Goal: Information Seeking & Learning: Learn about a topic

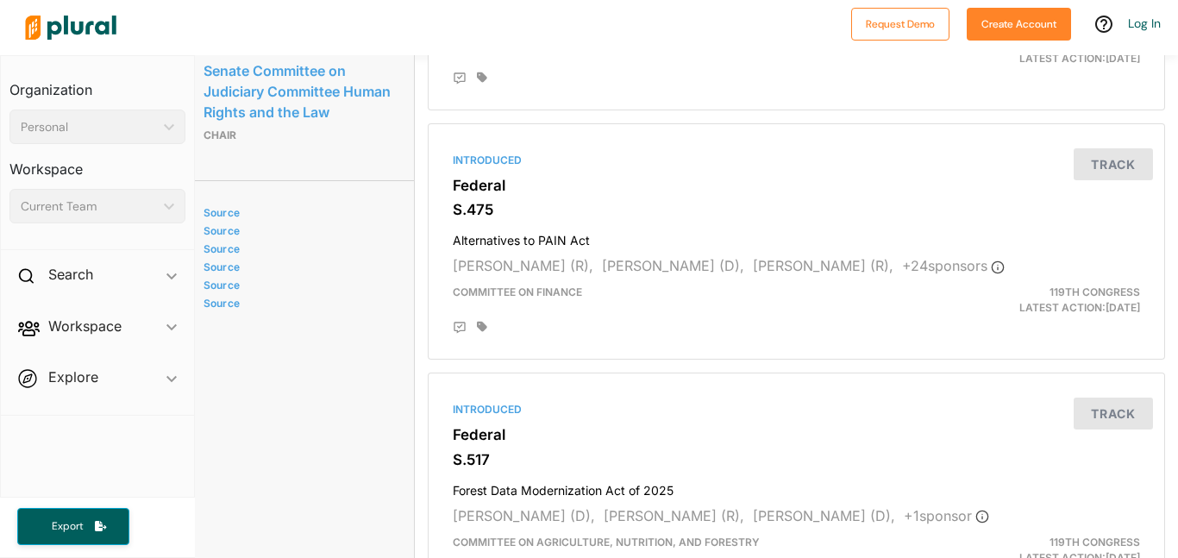
scroll to position [3320, 13]
click at [265, 221] on link "Source" at bounding box center [296, 214] width 185 height 13
